Goal: Book appointment/travel/reservation

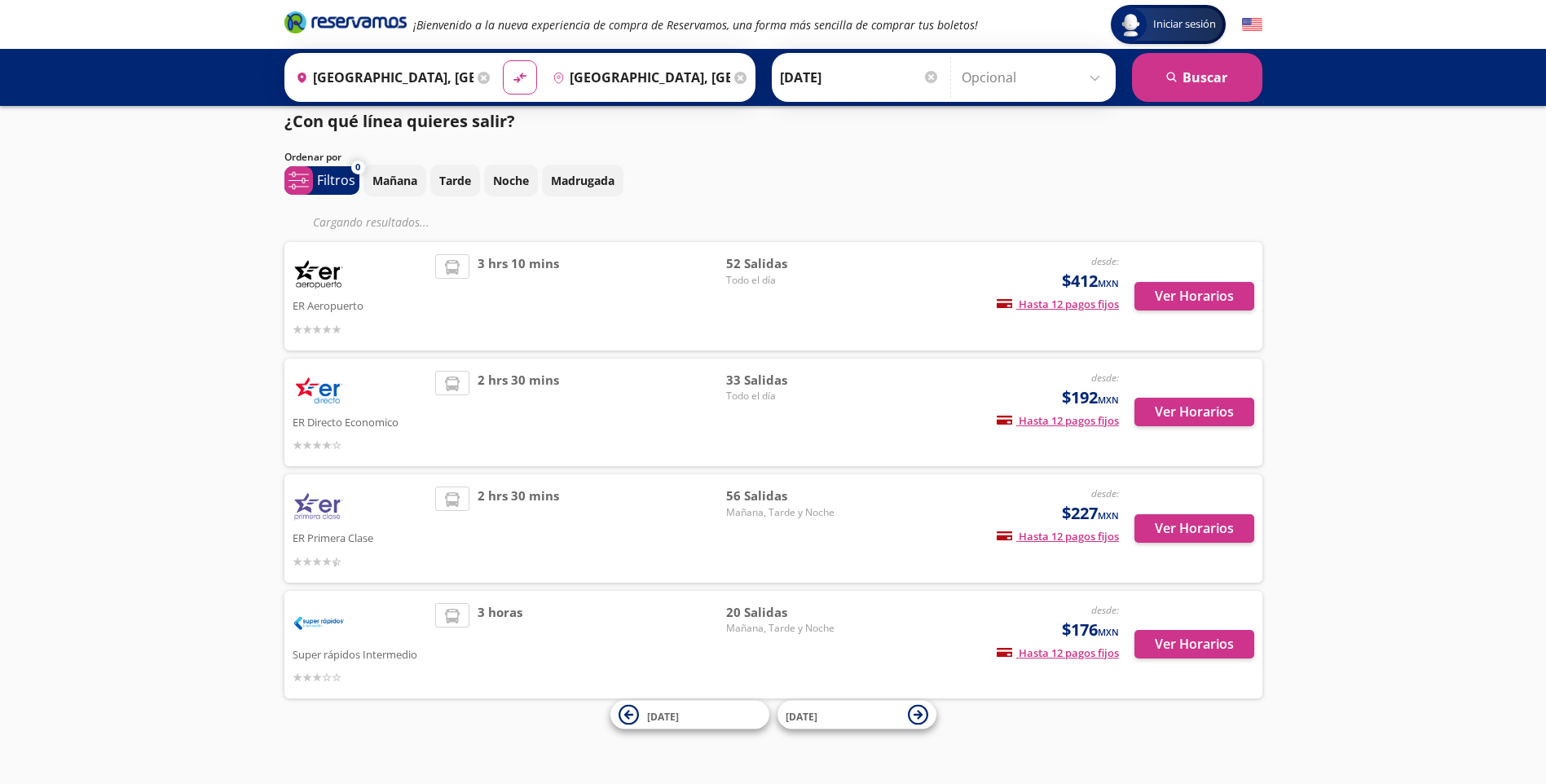
scroll to position [17, 0]
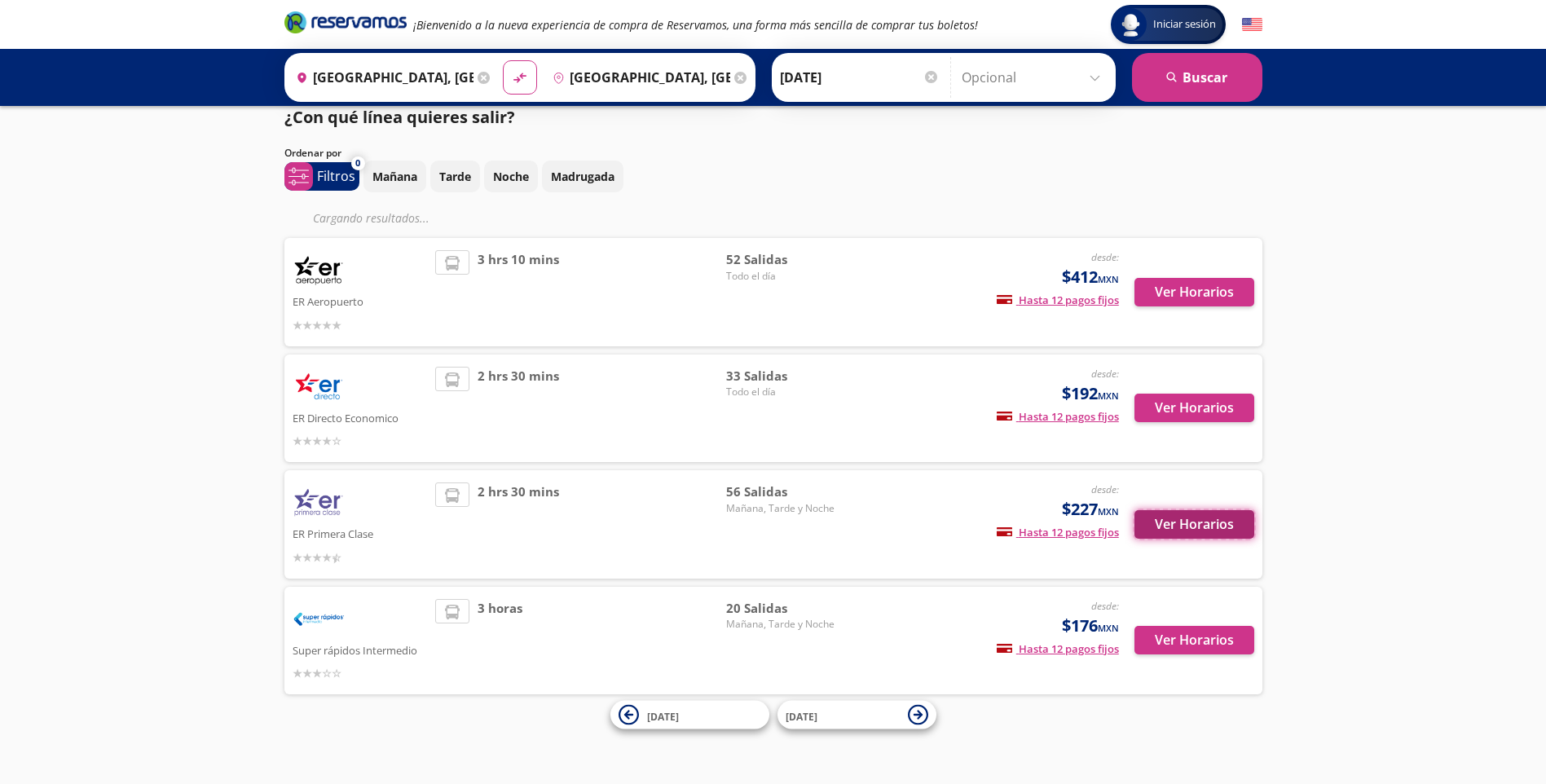
click at [1220, 527] on button "Ver Horarios" at bounding box center [1194, 524] width 120 height 28
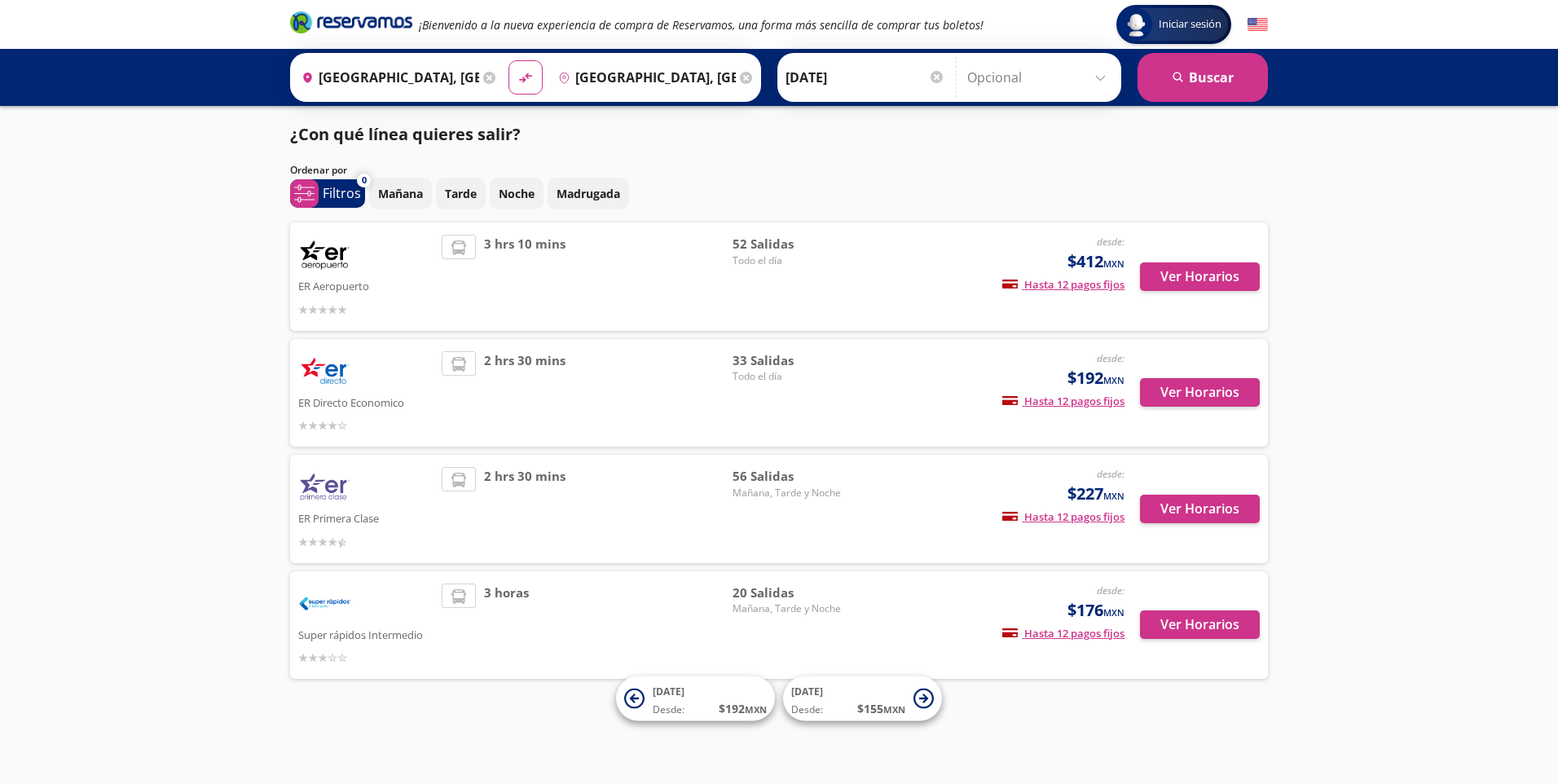
click at [332, 369] on img at bounding box center [324, 371] width 53 height 40
click at [1217, 621] on button "Ver Horarios" at bounding box center [1200, 624] width 120 height 28
